Goal: Task Accomplishment & Management: Manage account settings

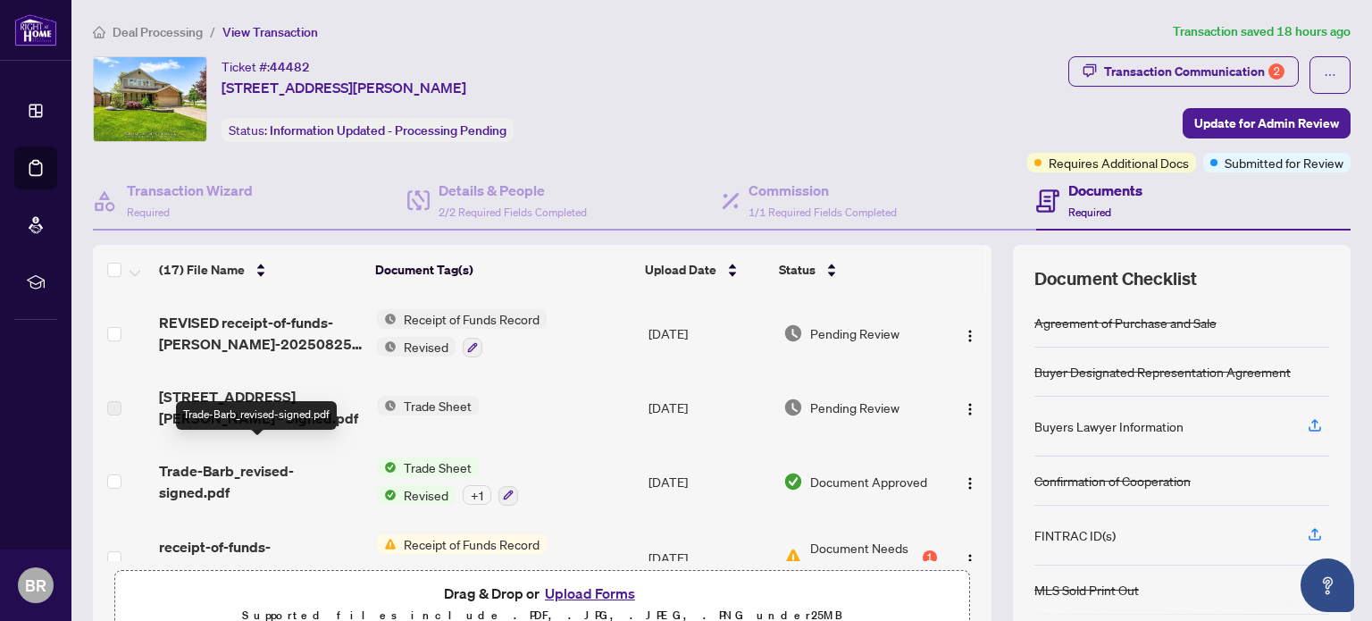
click at [239, 460] on span "Trade-Barb_revised-signed.pdf" at bounding box center [260, 481] width 203 height 43
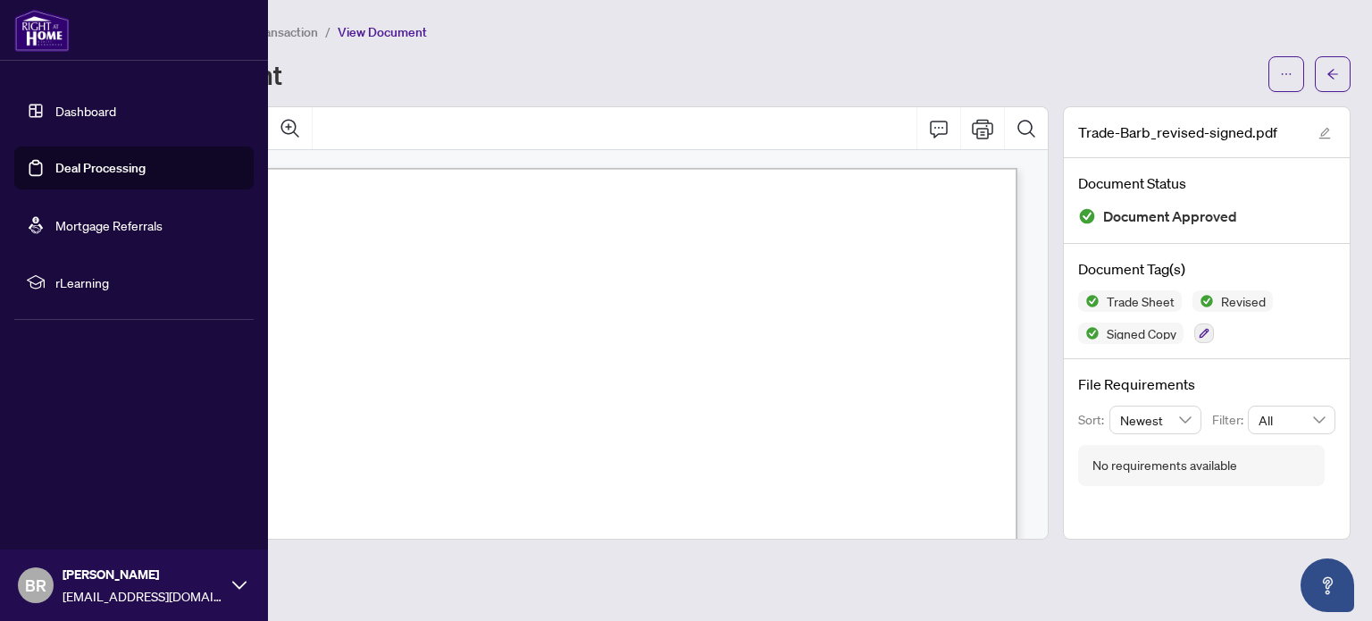
click at [75, 108] on link "Dashboard" at bounding box center [85, 111] width 61 height 16
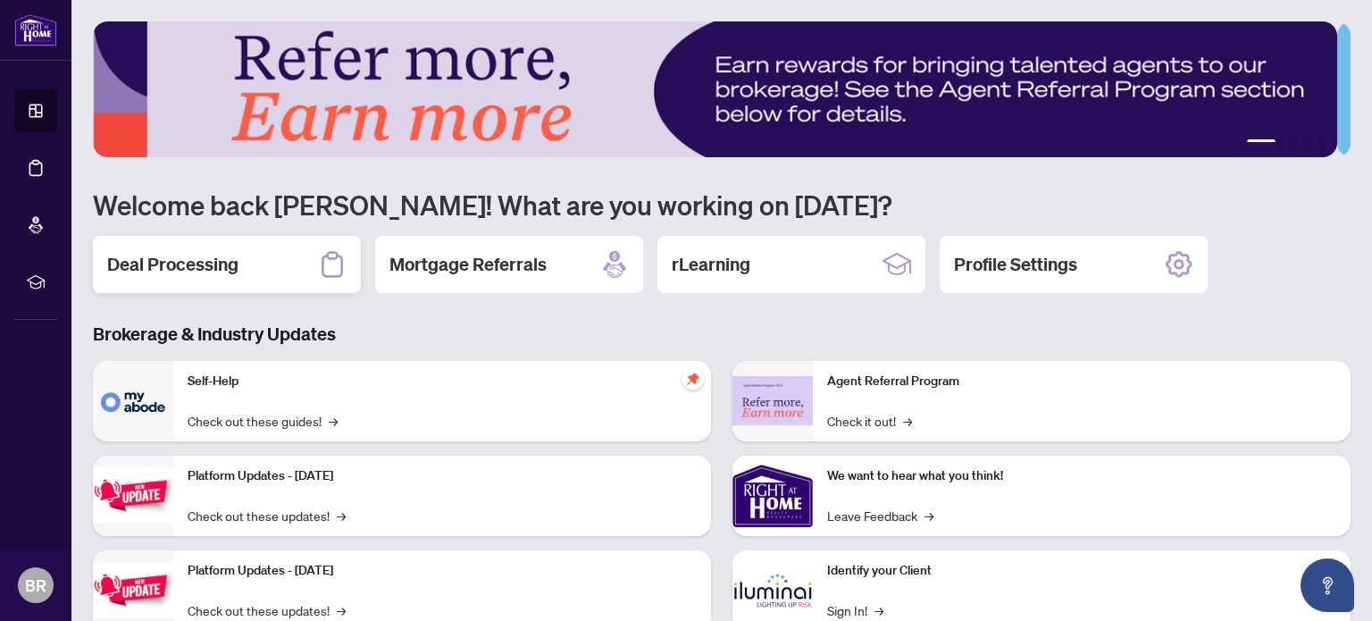
click at [193, 265] on h2 "Deal Processing" at bounding box center [172, 264] width 131 height 25
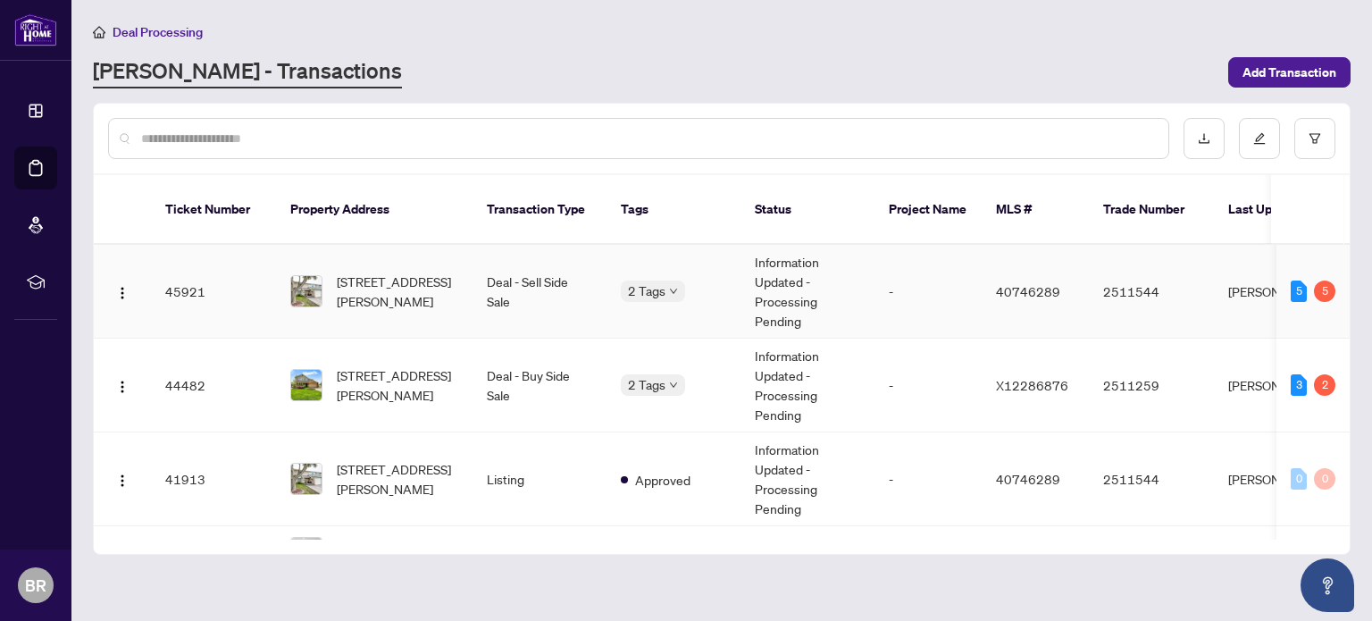
click at [187, 270] on td "45921" at bounding box center [213, 292] width 125 height 94
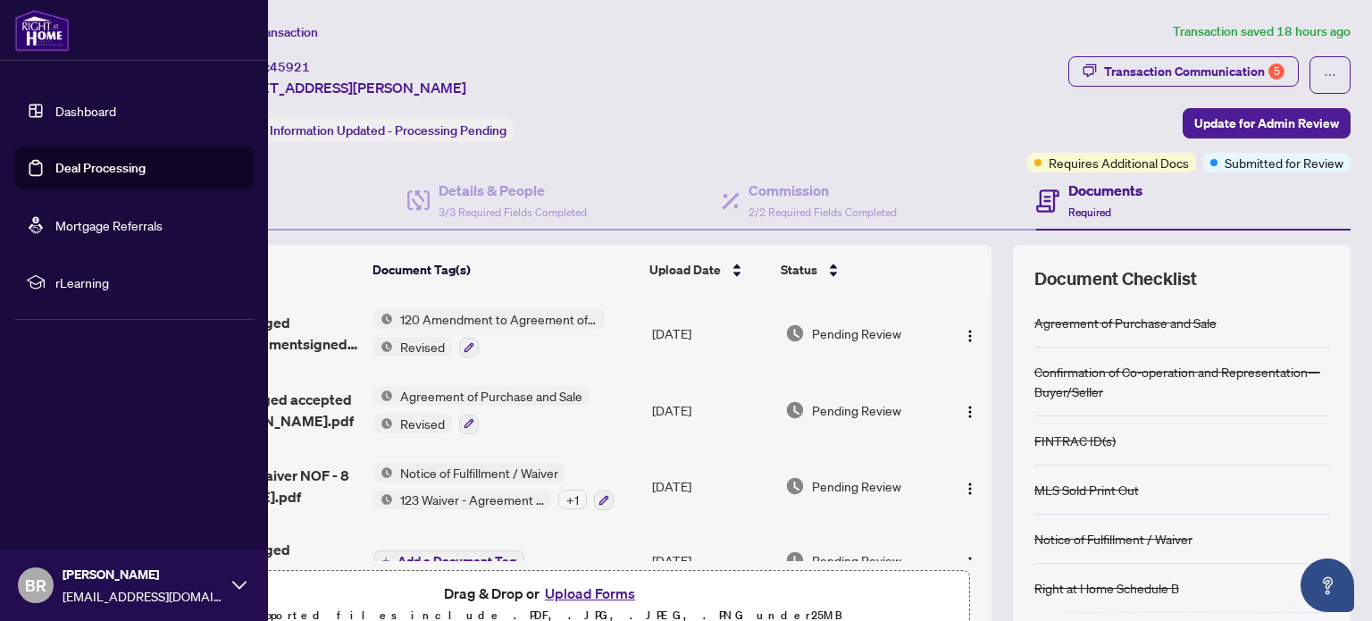
click at [77, 113] on link "Dashboard" at bounding box center [85, 111] width 61 height 16
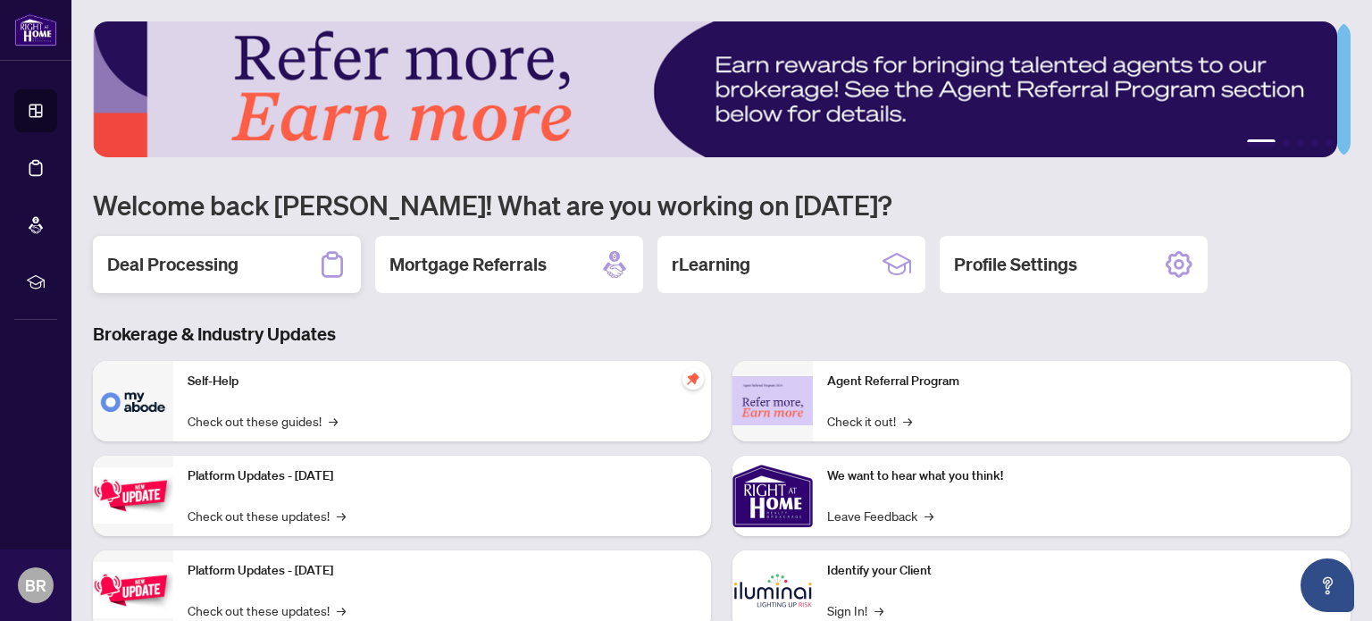
click at [205, 265] on h2 "Deal Processing" at bounding box center [172, 264] width 131 height 25
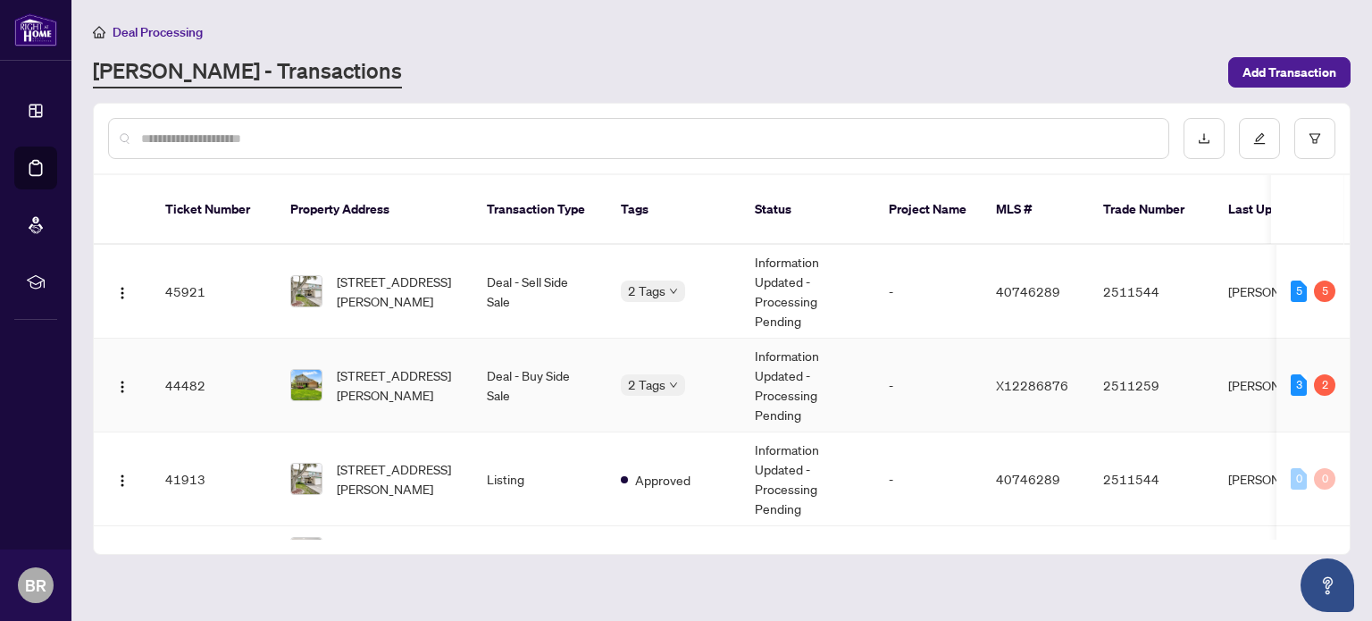
click at [195, 367] on td "44482" at bounding box center [213, 385] width 125 height 94
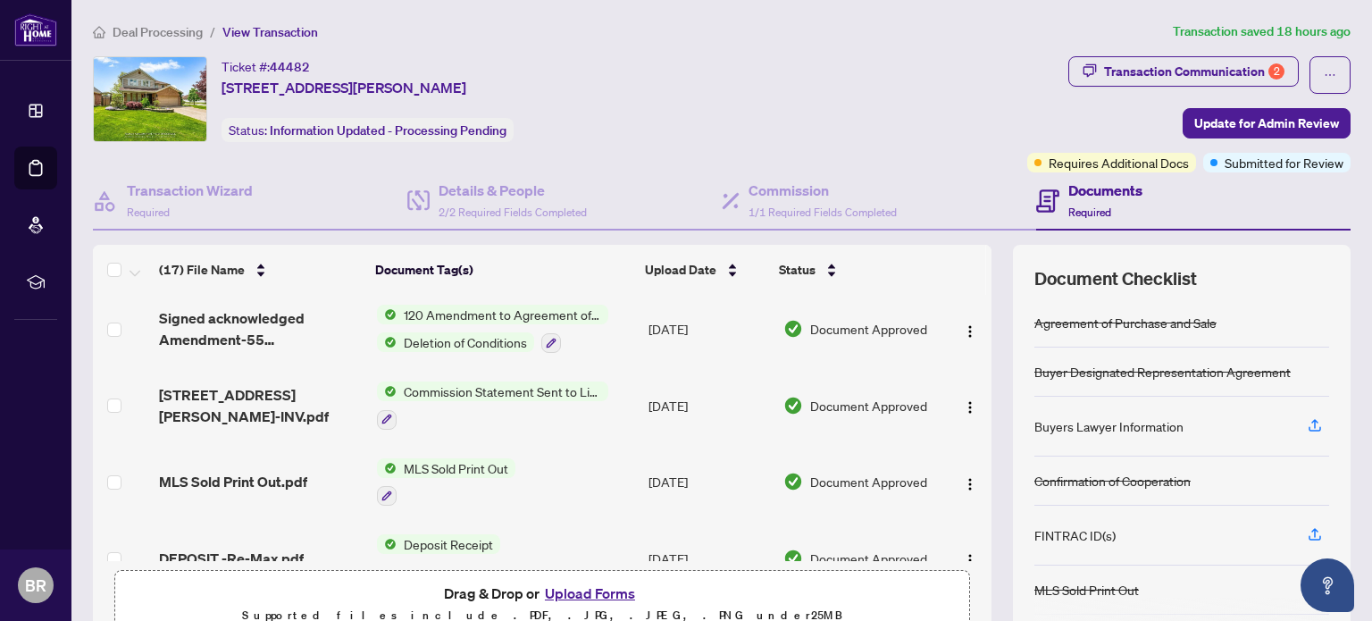
scroll to position [763, 0]
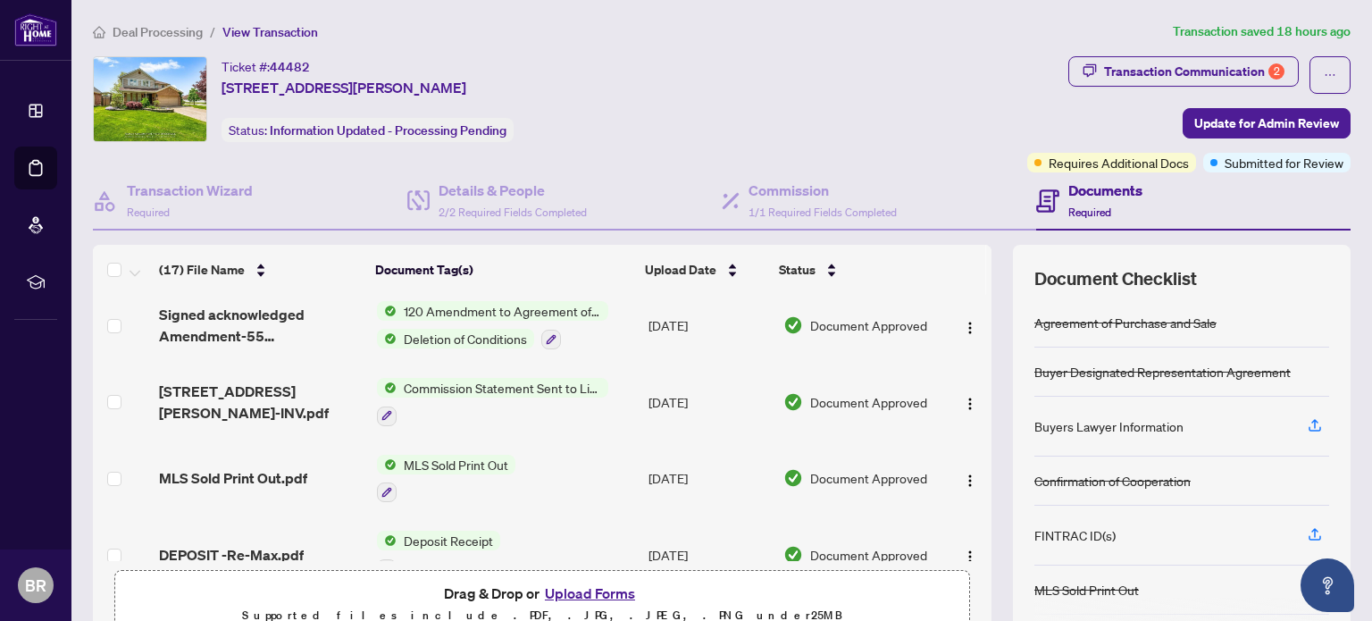
click at [439, 378] on span "Commission Statement Sent to Listing Brokerage" at bounding box center [503, 388] width 212 height 20
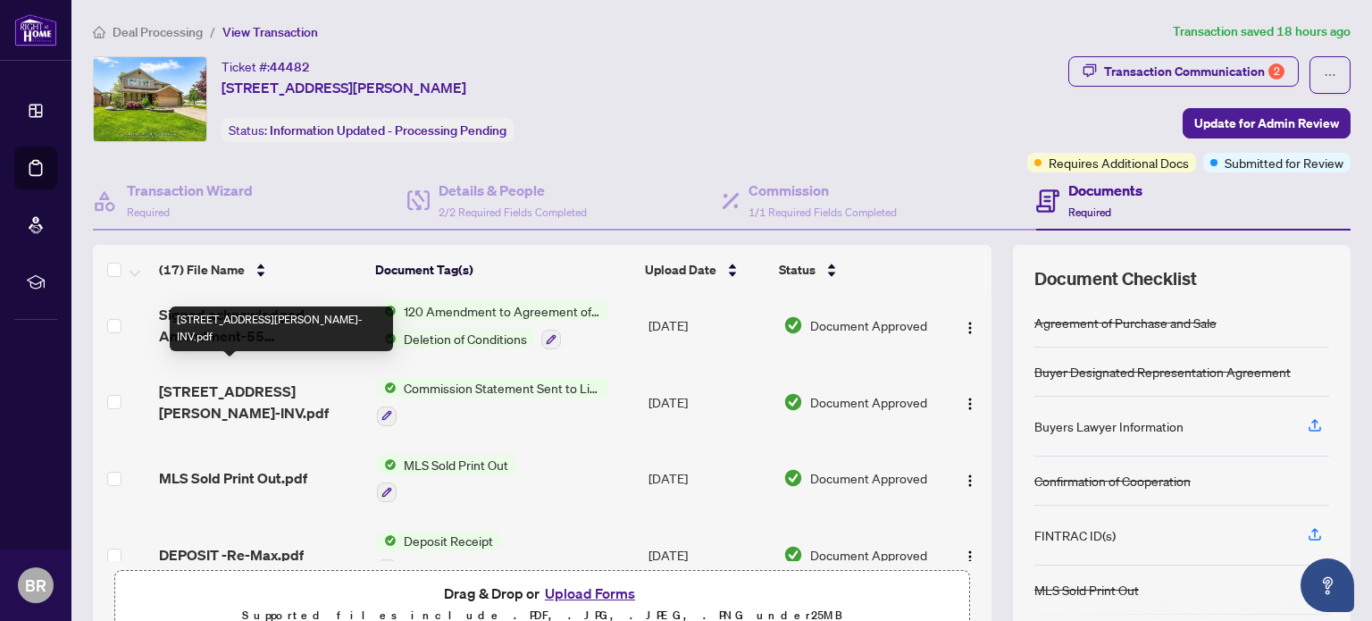
click at [232, 381] on span "[STREET_ADDRESS][PERSON_NAME]-INV.pdf" at bounding box center [260, 401] width 203 height 43
